Goal: Information Seeking & Learning: Check status

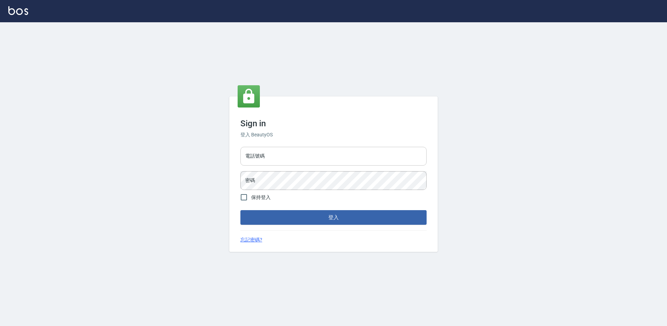
click at [284, 160] on input "電話號碼" at bounding box center [333, 156] width 186 height 19
type input "0988338477"
click at [240, 210] on button "登入" at bounding box center [333, 217] width 186 height 15
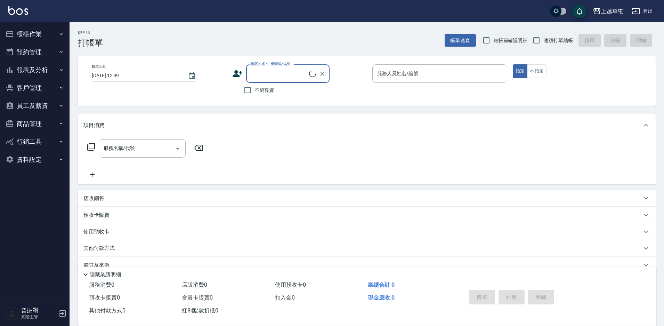
click at [44, 74] on button "報表及分析" at bounding box center [35, 70] width 64 height 18
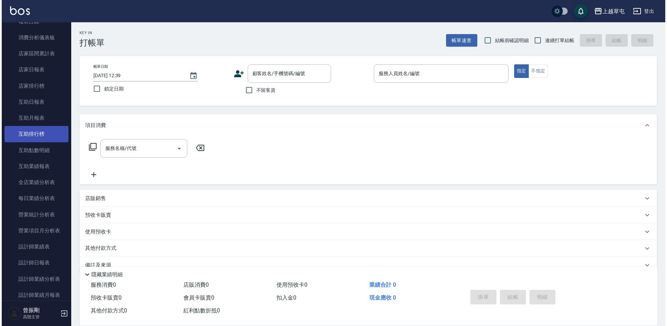
scroll to position [69, 0]
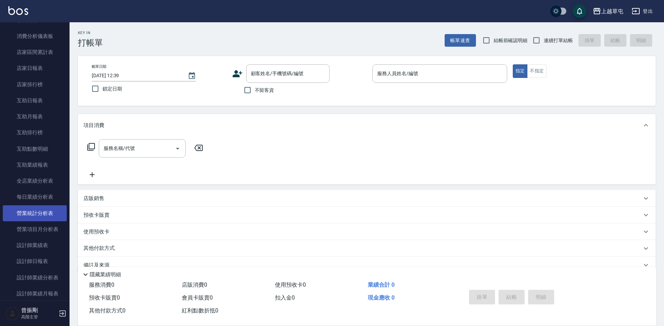
click at [39, 209] on link "營業統計分析表" at bounding box center [35, 213] width 64 height 16
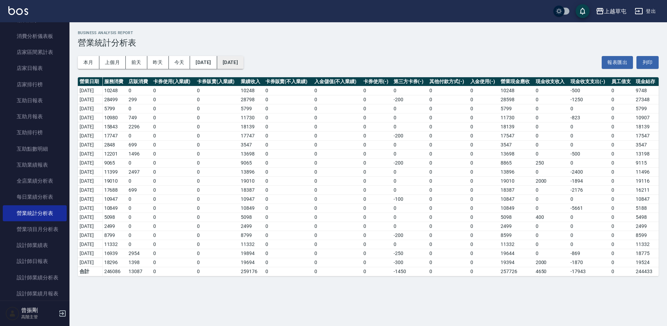
click at [244, 63] on button "[DATE]" at bounding box center [230, 62] width 26 height 13
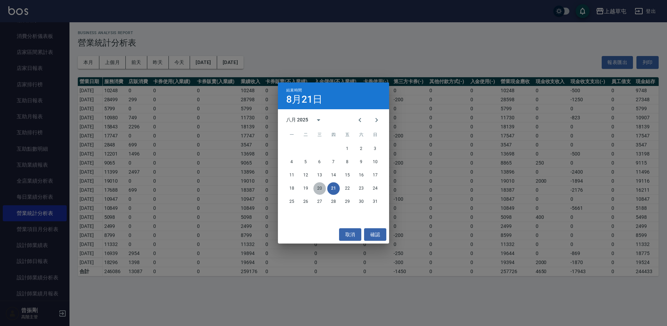
click at [323, 188] on button "20" at bounding box center [319, 188] width 13 height 13
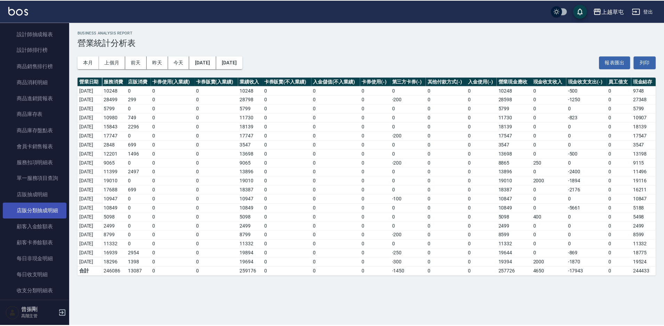
scroll to position [347, 0]
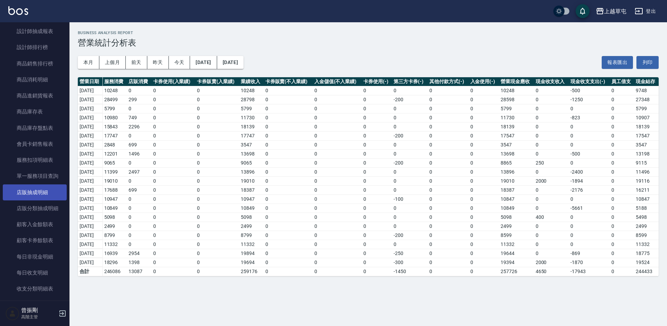
click at [48, 194] on link "店販抽成明細" at bounding box center [35, 192] width 64 height 16
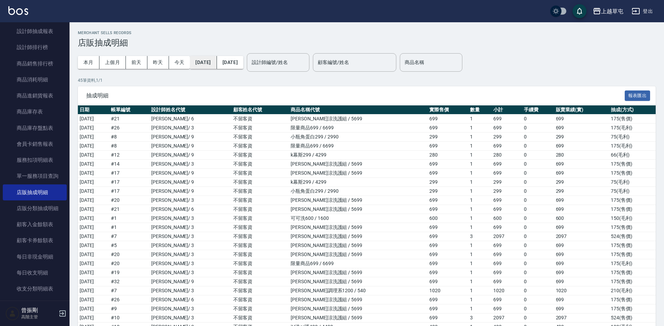
click at [205, 63] on button "[DATE]" at bounding box center [203, 62] width 27 height 13
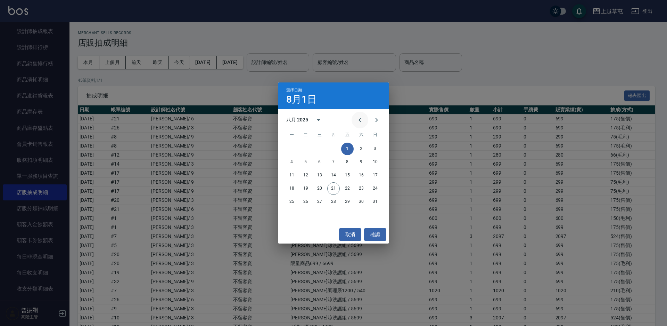
click at [357, 122] on icon "Previous month" at bounding box center [360, 120] width 8 height 8
click at [306, 147] on button "1" at bounding box center [305, 148] width 13 height 13
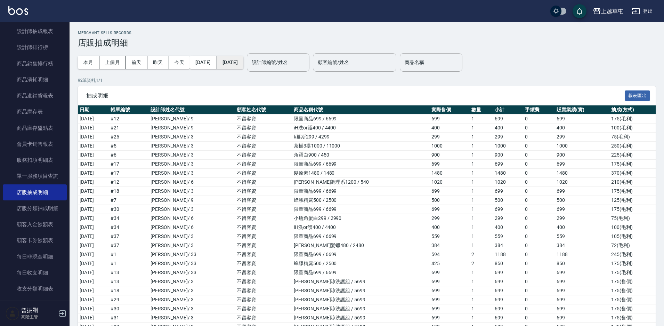
click at [243, 65] on button "[DATE]" at bounding box center [230, 62] width 26 height 13
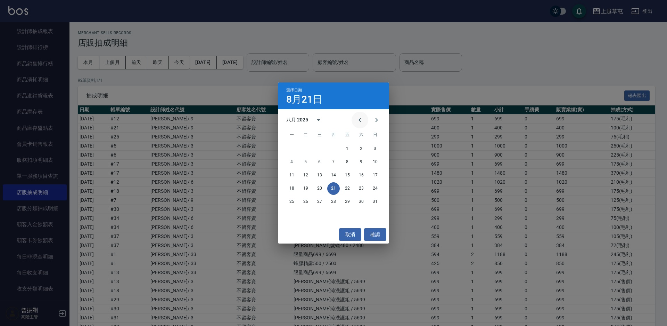
click at [360, 121] on icon "Previous month" at bounding box center [360, 120] width 2 height 4
click at [336, 201] on button "31" at bounding box center [333, 201] width 13 height 13
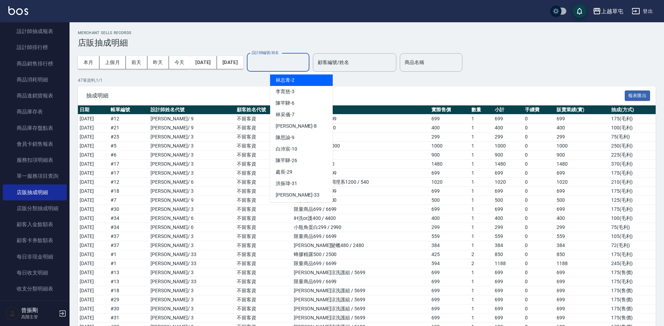
click at [296, 60] on input "設計師編號/姓名" at bounding box center [278, 62] width 56 height 12
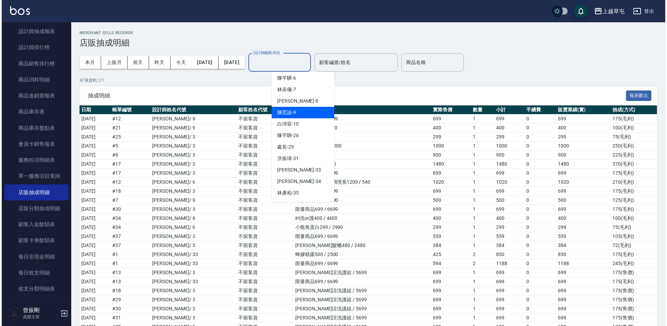
scroll to position [59, 0]
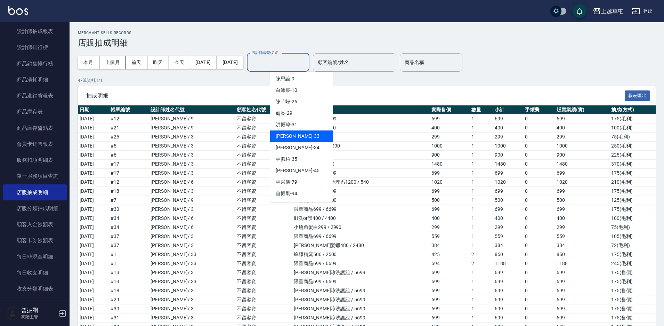
click at [282, 135] on span "[PERSON_NAME]-33" at bounding box center [297, 135] width 44 height 7
type input "[PERSON_NAME]-33"
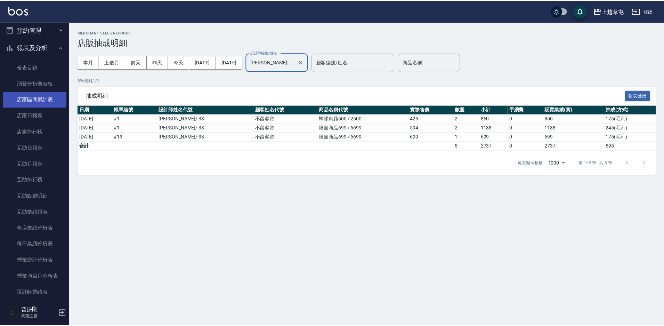
scroll to position [0, 0]
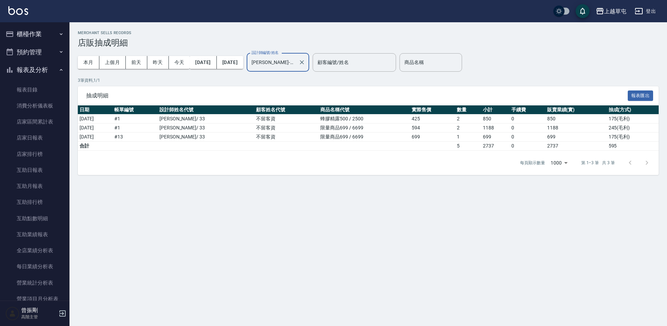
click at [40, 69] on button "報表及分析" at bounding box center [35, 70] width 64 height 18
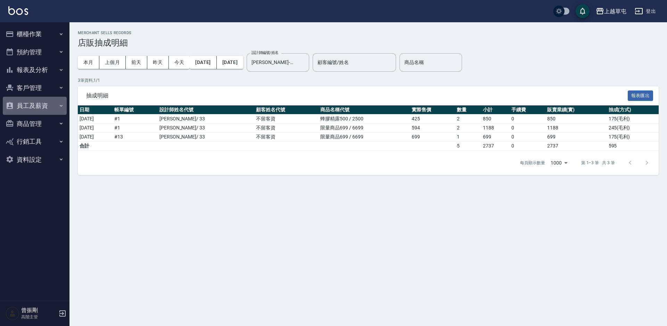
click at [38, 103] on button "員工及薪資" at bounding box center [35, 106] width 64 height 18
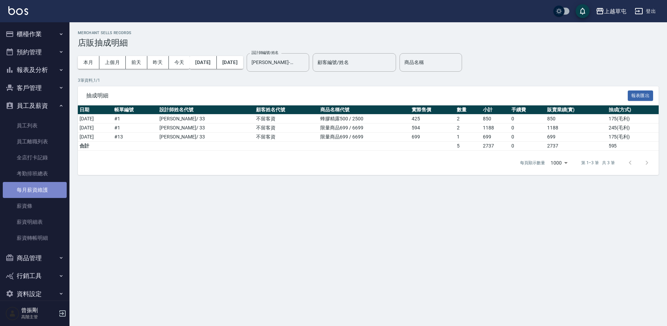
click at [37, 187] on link "每月薪資維護" at bounding box center [35, 190] width 64 height 16
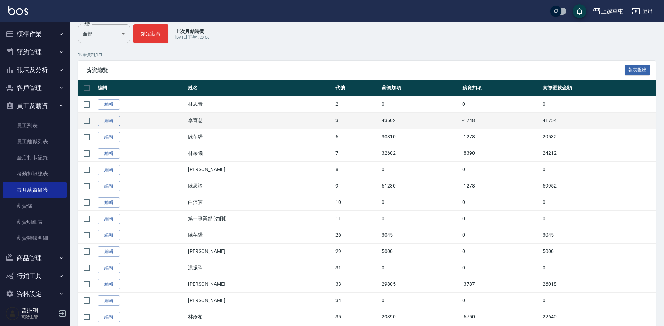
scroll to position [191, 0]
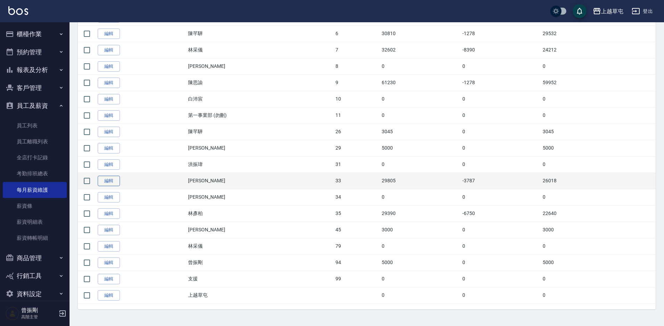
click at [109, 178] on link "編輯" at bounding box center [109, 180] width 22 height 11
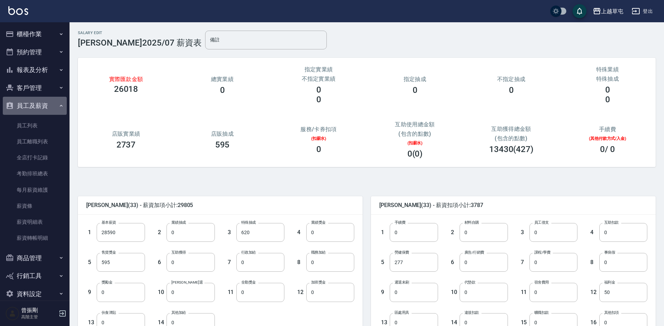
click at [49, 101] on button "員工及薪資" at bounding box center [35, 106] width 64 height 18
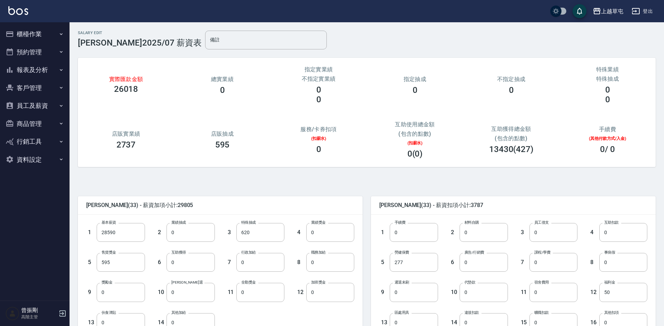
click at [35, 109] on button "員工及薪資" at bounding box center [35, 106] width 64 height 18
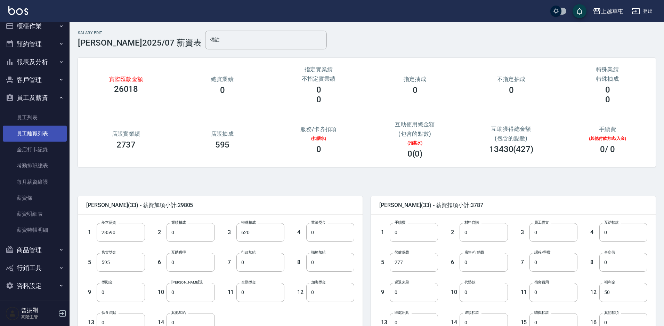
scroll to position [10, 0]
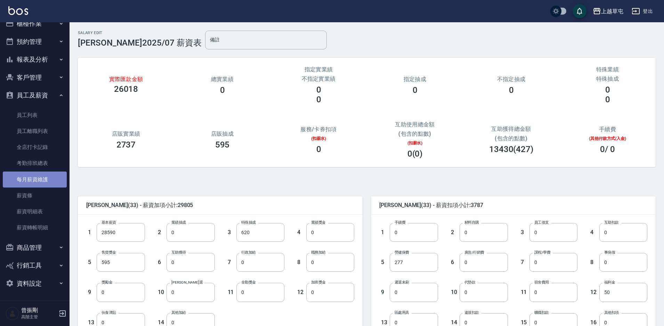
click at [46, 182] on link "每月薪資維護" at bounding box center [35, 179] width 64 height 16
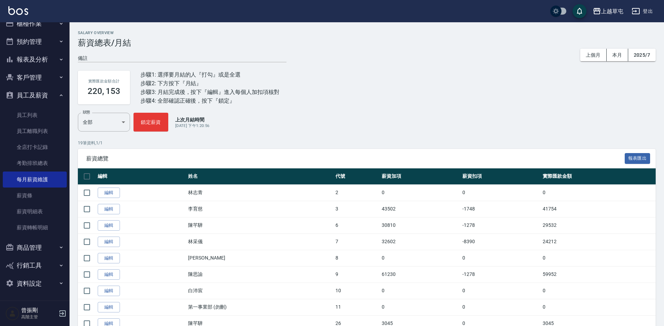
click at [29, 97] on button "員工及薪資" at bounding box center [35, 95] width 64 height 18
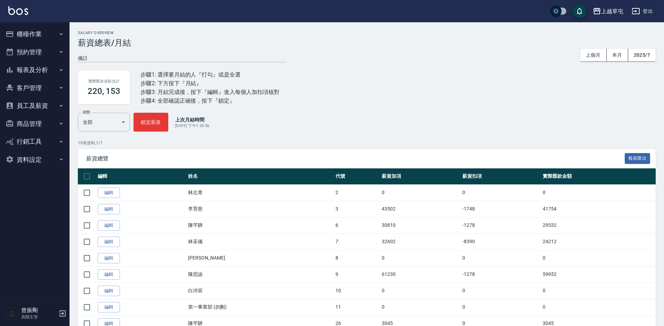
click at [31, 69] on button "報表及分析" at bounding box center [35, 70] width 64 height 18
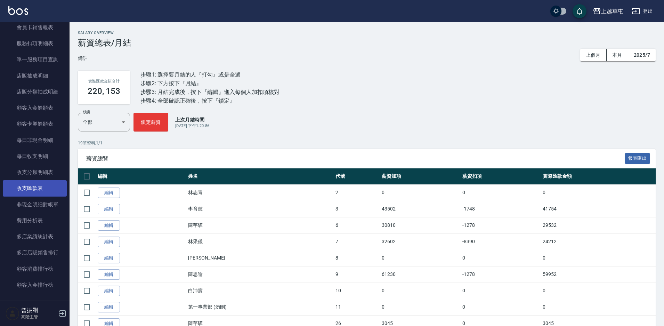
scroll to position [452, 0]
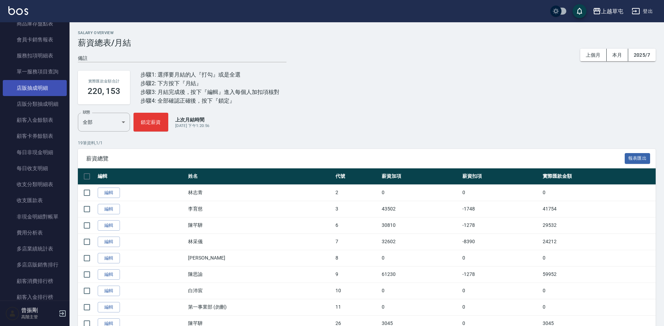
click at [36, 87] on link "店販抽成明細" at bounding box center [35, 88] width 64 height 16
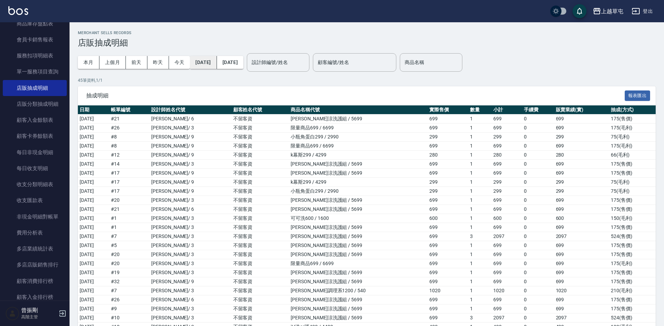
click at [216, 64] on button "[DATE]" at bounding box center [203, 62] width 27 height 13
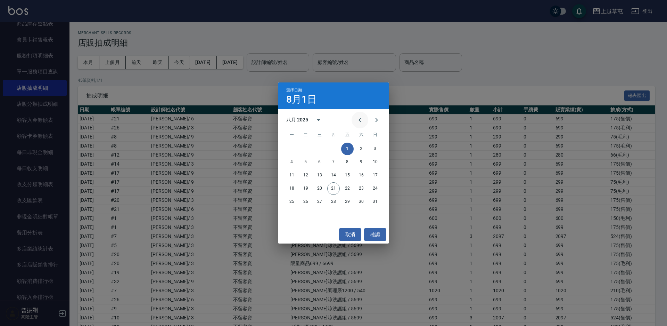
click at [359, 120] on icon "Previous month" at bounding box center [360, 120] width 2 height 4
click at [306, 148] on button "1" at bounding box center [305, 148] width 13 height 13
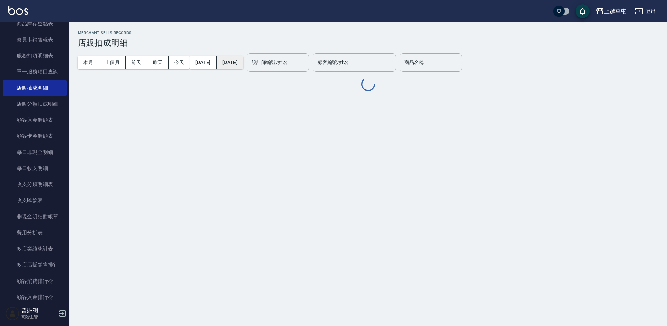
click at [243, 59] on button "[DATE]" at bounding box center [230, 62] width 26 height 13
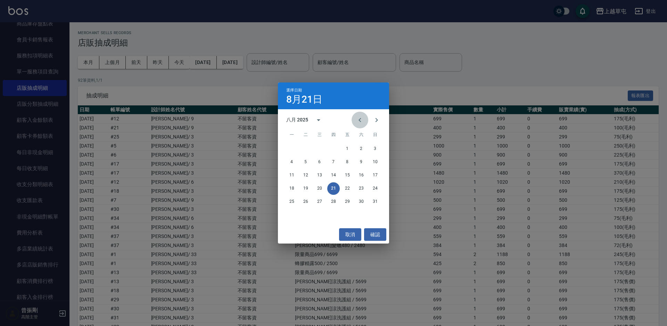
click at [360, 119] on icon "Previous month" at bounding box center [360, 120] width 2 height 4
click at [330, 202] on button "31" at bounding box center [333, 201] width 13 height 13
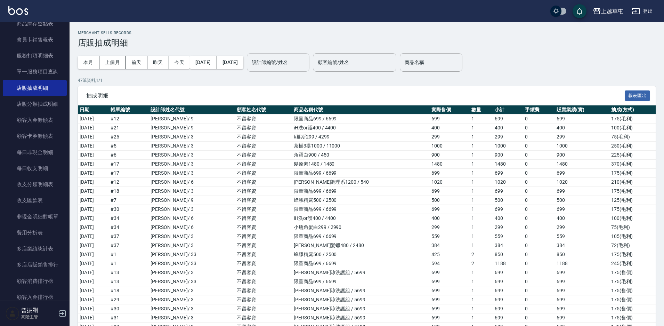
click at [300, 60] on input "設計師編號/姓名" at bounding box center [278, 62] width 56 height 12
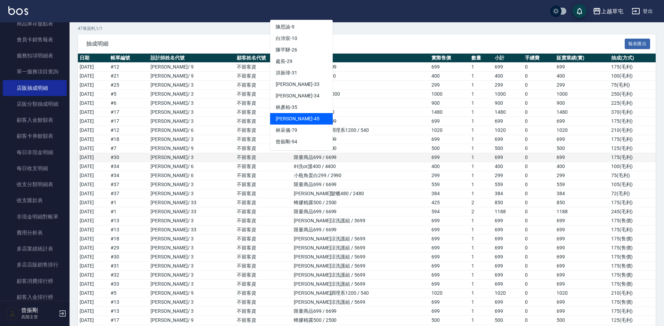
scroll to position [69, 0]
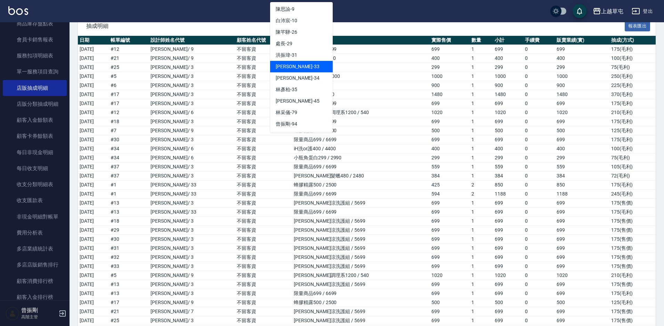
click at [287, 67] on span "[PERSON_NAME]-33" at bounding box center [297, 66] width 44 height 7
type input "[PERSON_NAME]-33"
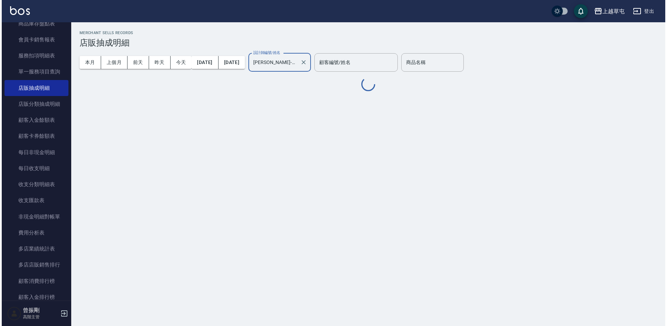
scroll to position [0, 0]
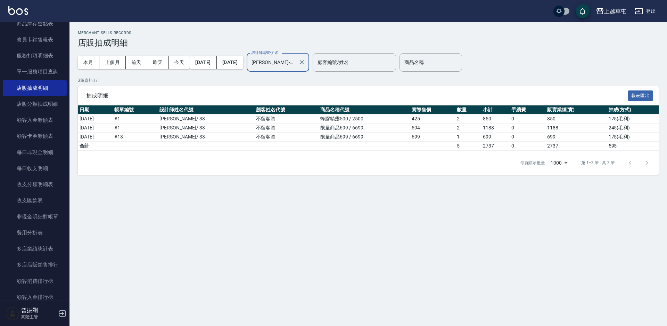
click at [655, 7] on button "登出" at bounding box center [645, 11] width 27 height 13
